Goal: Use online tool/utility: Utilize a website feature to perform a specific function

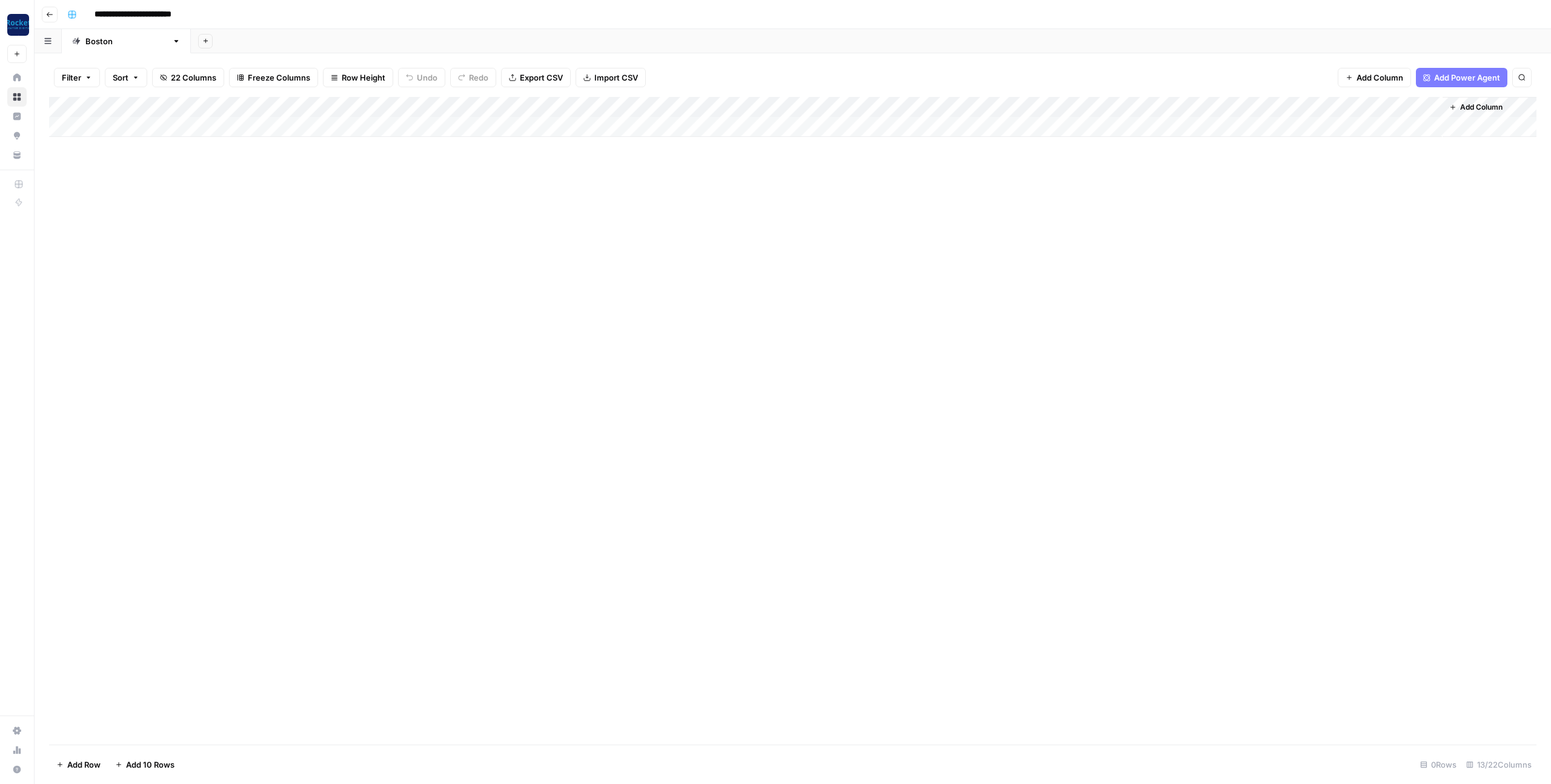
click at [436, 254] on div "Add Column" at bounding box center [794, 421] width 1488 height 647
click at [1027, 106] on div "Add Column" at bounding box center [794, 117] width 1488 height 40
click at [994, 211] on span "Configure Inputs" at bounding box center [1022, 209] width 106 height 12
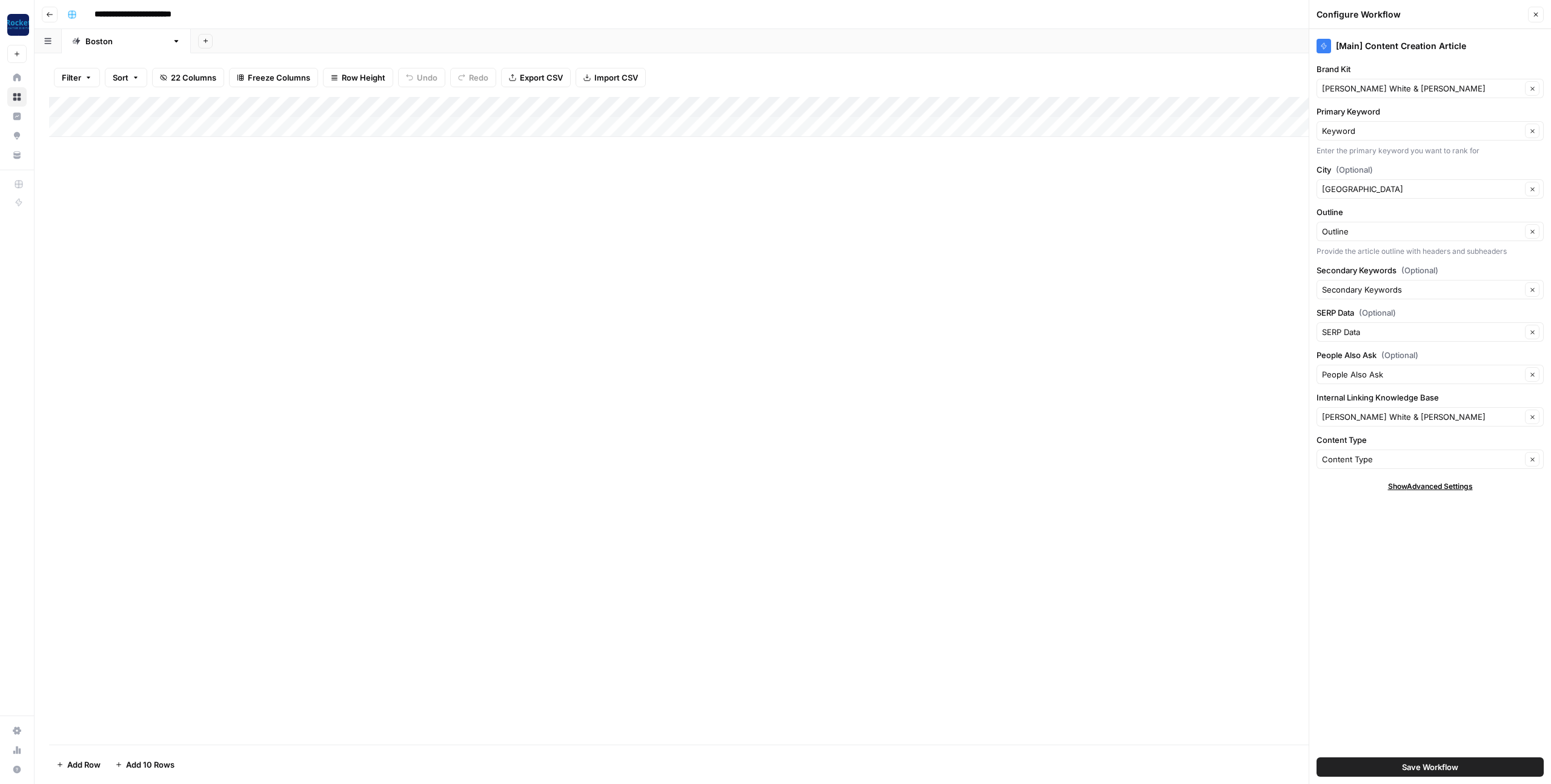
click at [701, 106] on div "Add Column" at bounding box center [794, 117] width 1488 height 40
click at [668, 208] on span "Configure Inputs" at bounding box center [691, 209] width 106 height 12
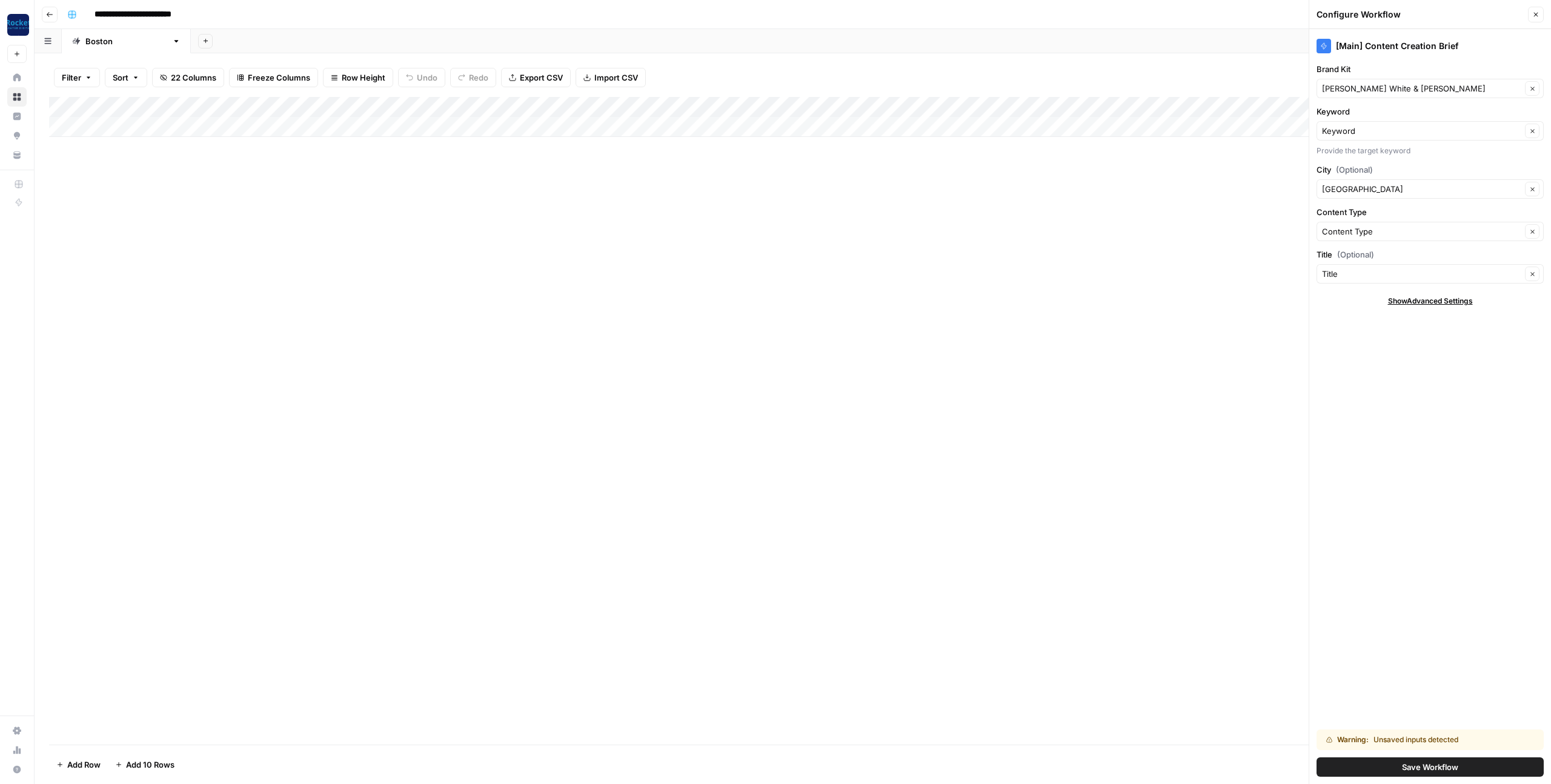
click at [1535, 15] on icon "button" at bounding box center [1536, 14] width 4 height 4
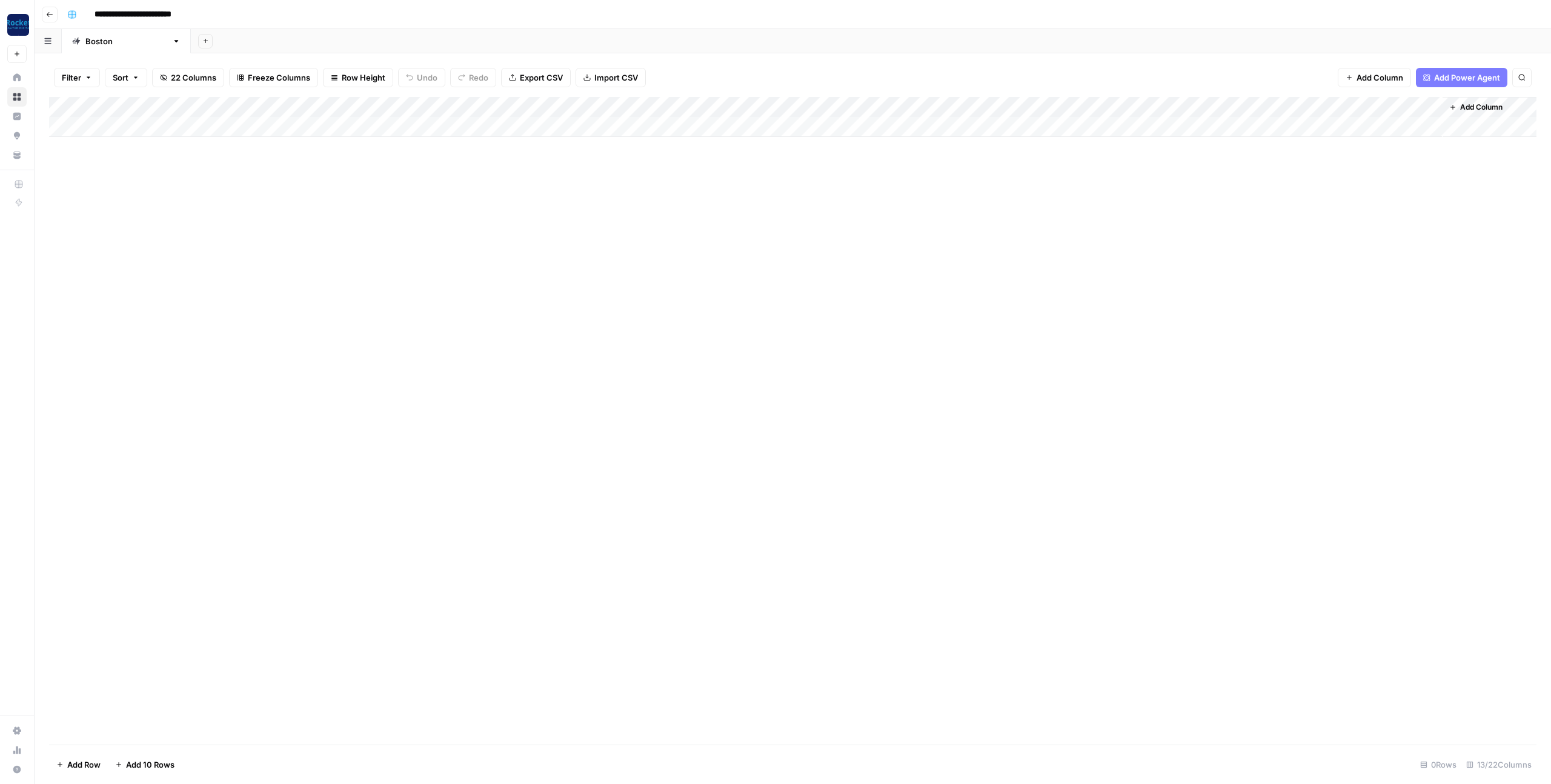
click at [726, 215] on div "Add Column" at bounding box center [794, 421] width 1488 height 647
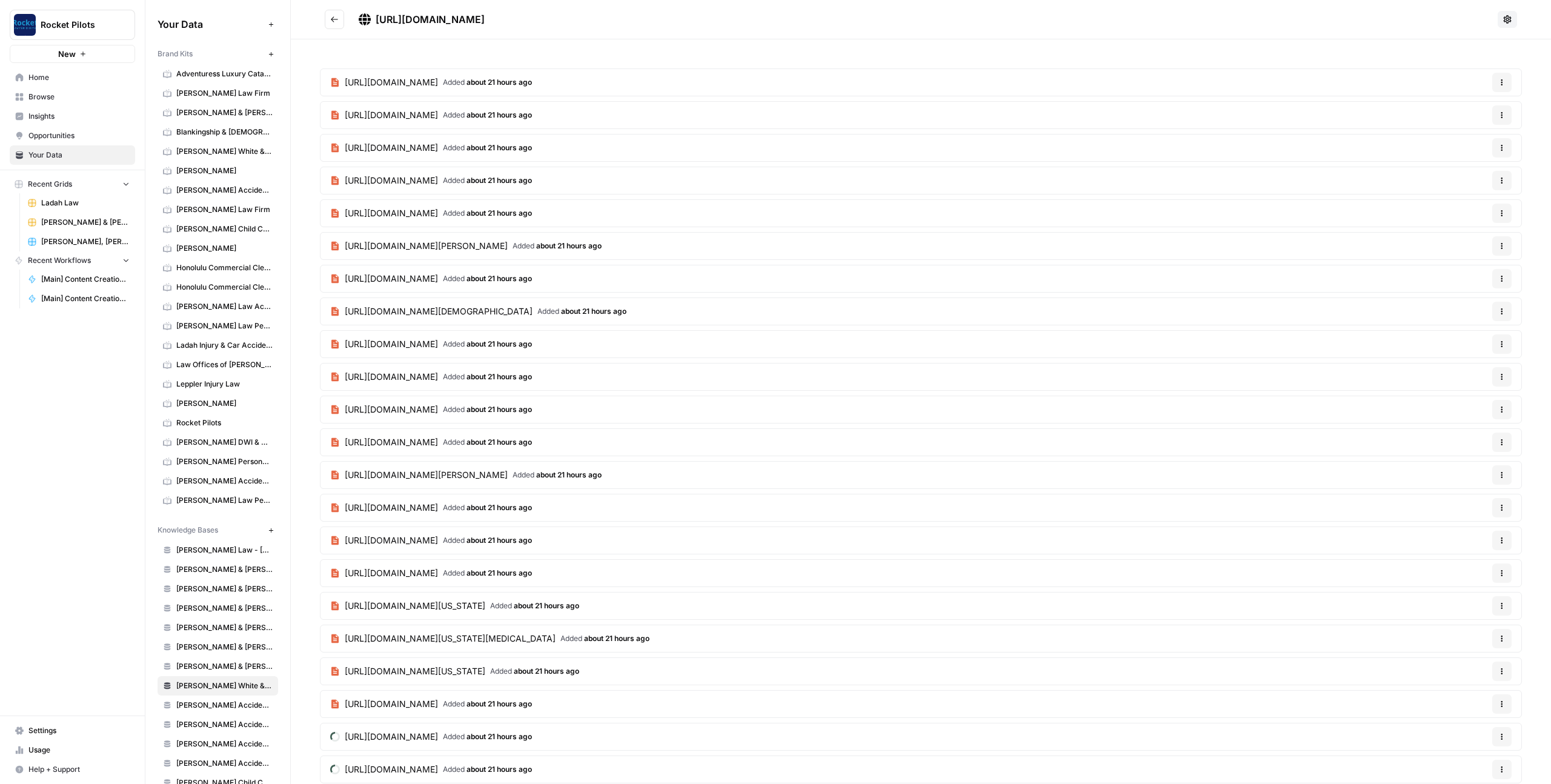
scroll to position [234, 0]
